Goal: Information Seeking & Learning: Compare options

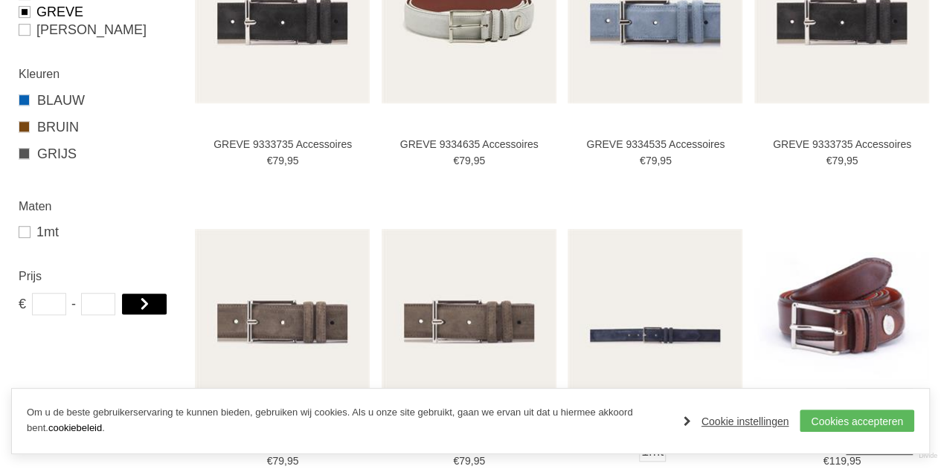
scroll to position [465, 0]
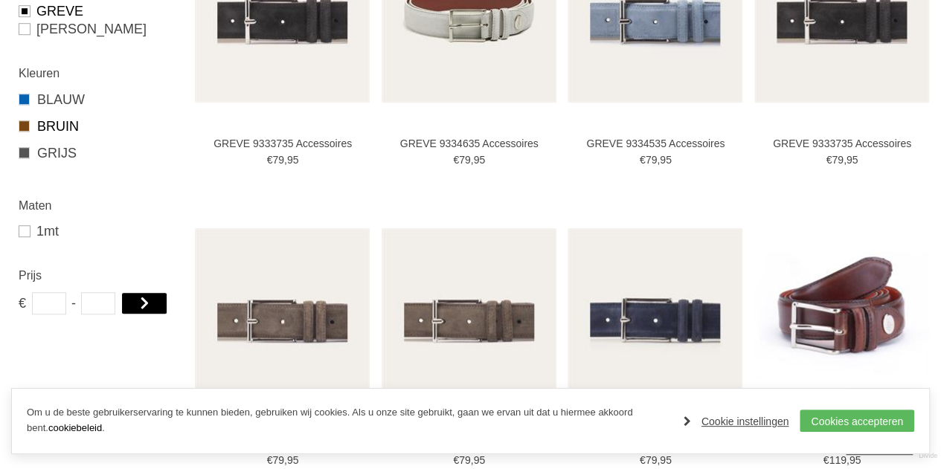
click at [62, 130] on link "BRUIN" at bounding box center [98, 126] width 158 height 19
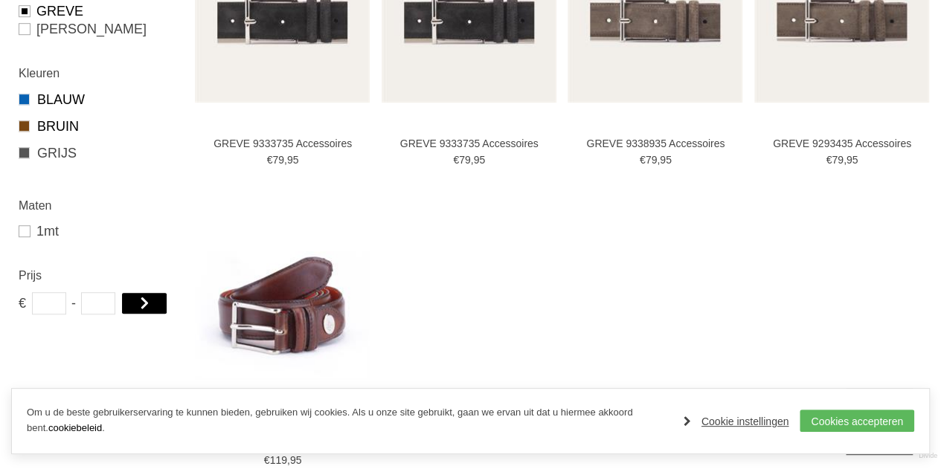
click at [65, 97] on link "BLAUW" at bounding box center [98, 99] width 158 height 19
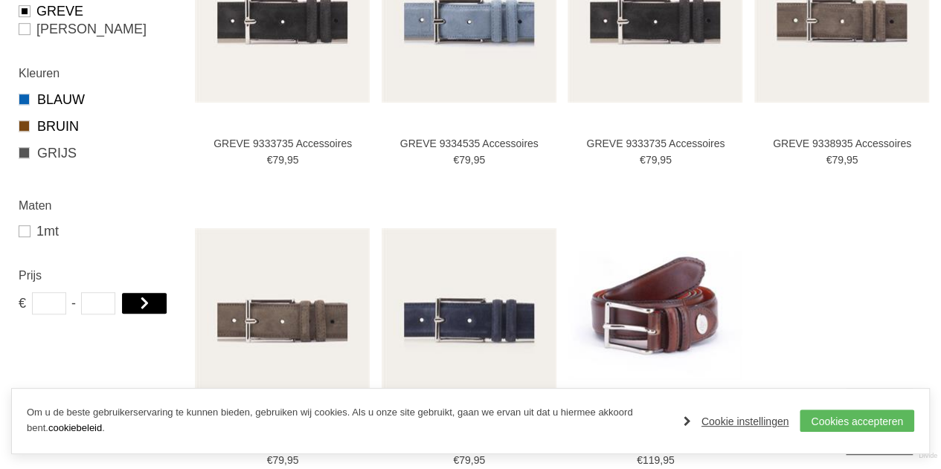
click at [55, 127] on link "BRUIN" at bounding box center [98, 126] width 158 height 19
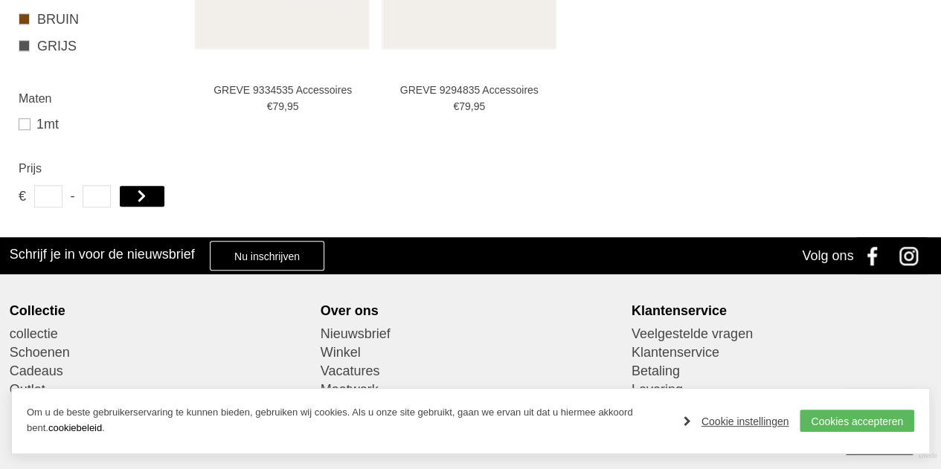
type input "***"
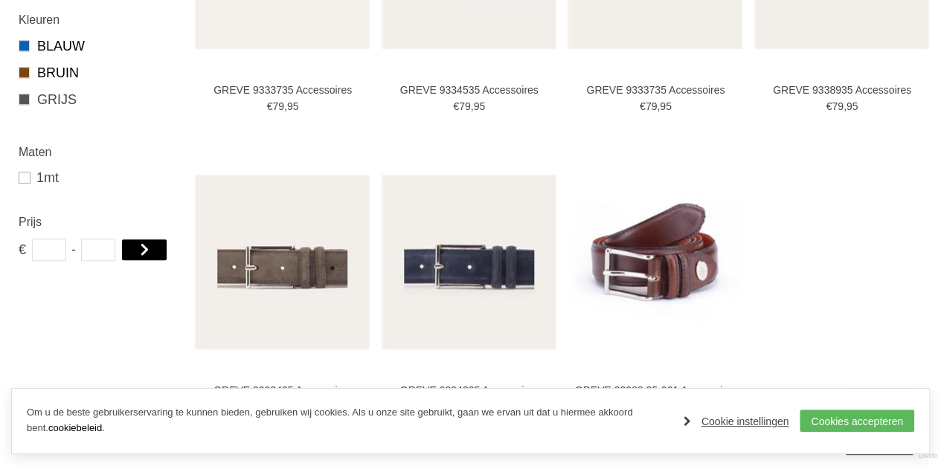
scroll to position [465, 0]
